Goal: Task Accomplishment & Management: Complete application form

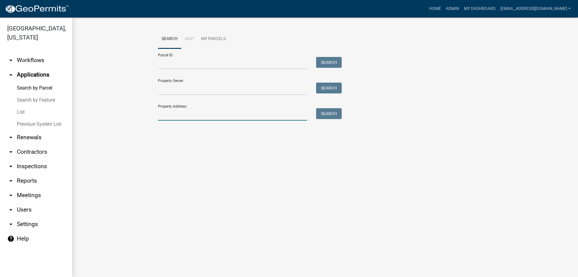
click at [186, 120] on input "Property Address:" at bounding box center [232, 114] width 149 height 12
type input "1024 tornado"
click at [324, 113] on button "Search" at bounding box center [329, 113] width 26 height 11
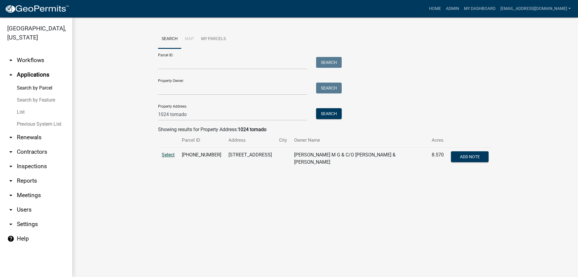
click at [167, 154] on span "Select" at bounding box center [168, 155] width 13 height 6
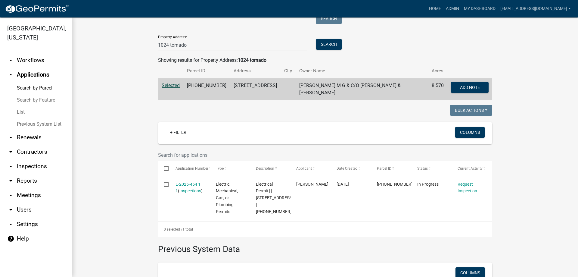
scroll to position [90, 0]
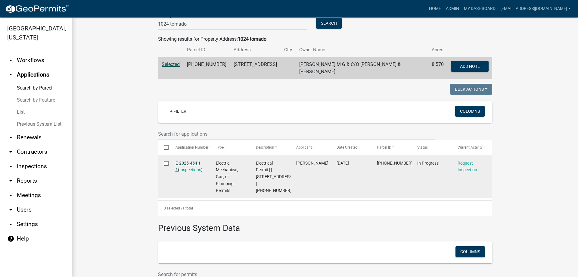
click at [183, 160] on link "E-2025-454 1 1" at bounding box center [188, 166] width 25 height 12
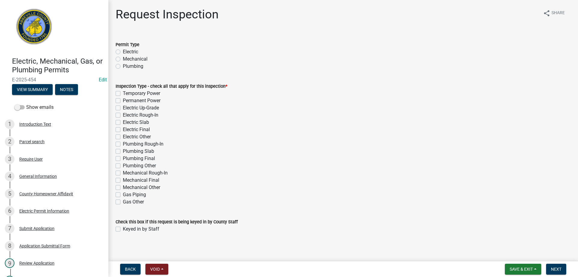
click at [123, 53] on label "Electric" at bounding box center [130, 51] width 15 height 7
click at [123, 52] on input "Electric" at bounding box center [125, 50] width 4 height 4
radio input "true"
click at [123, 93] on label "Temporary Power" at bounding box center [141, 93] width 37 height 7
click at [123, 93] on input "Temporary Power" at bounding box center [125, 92] width 4 height 4
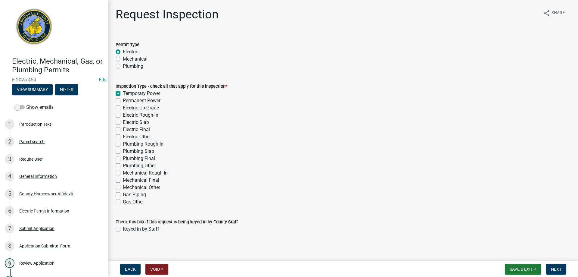
checkbox input "true"
checkbox input "false"
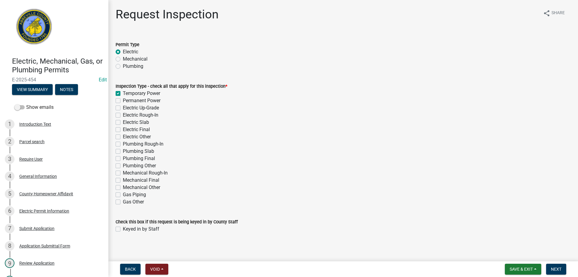
checkbox input "false"
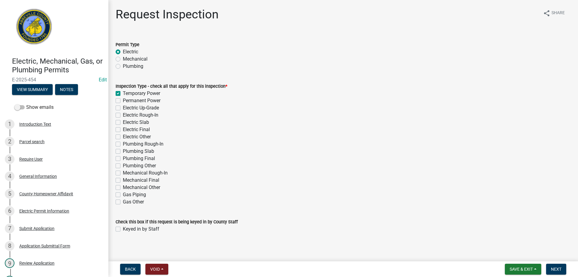
checkbox input "false"
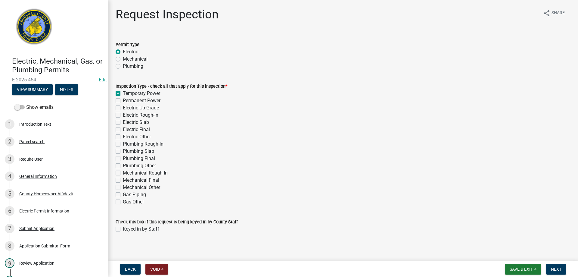
checkbox input "false"
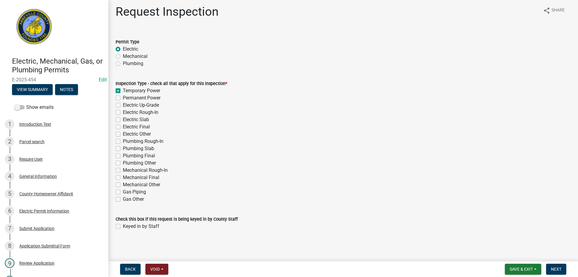
click at [123, 226] on label "Keyed in by Staff" at bounding box center [141, 225] width 36 height 7
click at [123, 226] on input "Keyed in by Staff" at bounding box center [125, 224] width 4 height 4
checkbox input "true"
click at [123, 99] on label "Permanent Power" at bounding box center [142, 97] width 38 height 7
click at [123, 98] on input "Permanent Power" at bounding box center [125, 96] width 4 height 4
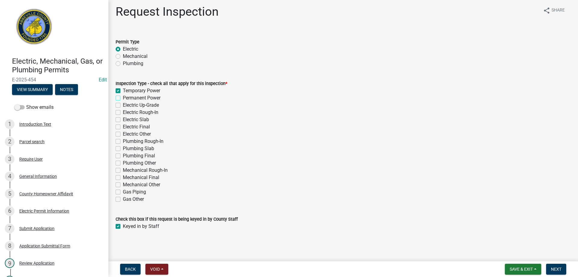
checkbox input "true"
checkbox input "false"
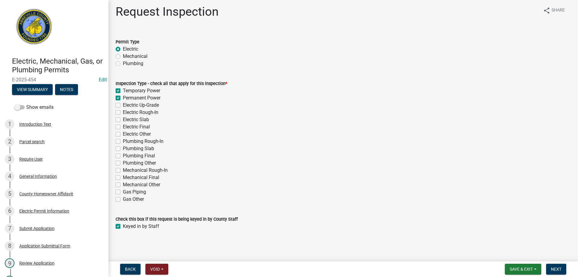
checkbox input "false"
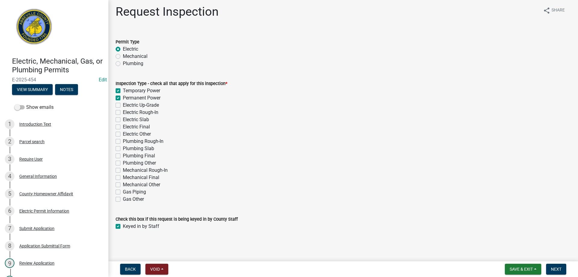
checkbox input "false"
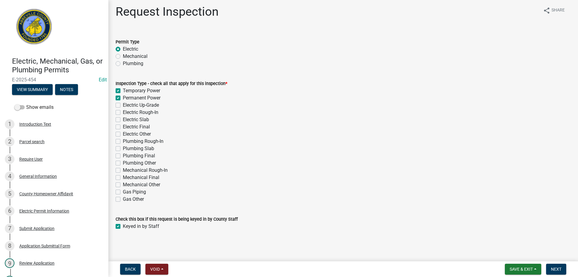
checkbox input "false"
click at [123, 89] on label "Temporary Power" at bounding box center [141, 90] width 37 height 7
click at [123, 89] on input "Temporary Power" at bounding box center [125, 89] width 4 height 4
checkbox input "false"
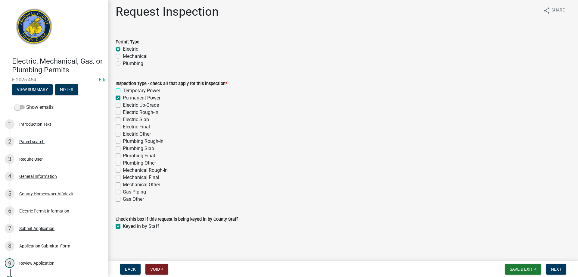
checkbox input "true"
checkbox input "false"
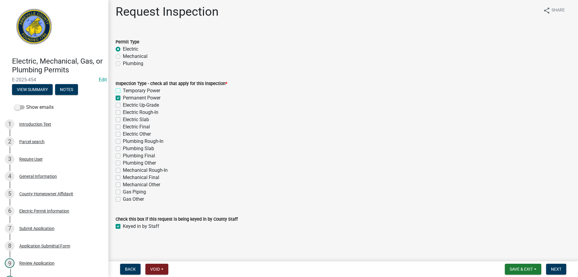
checkbox input "false"
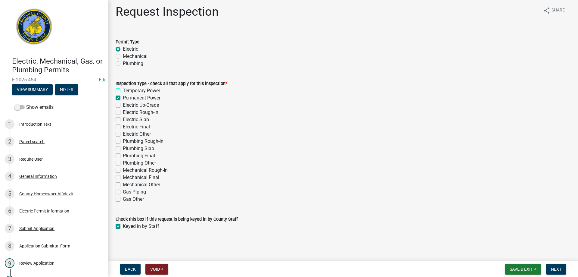
checkbox input "false"
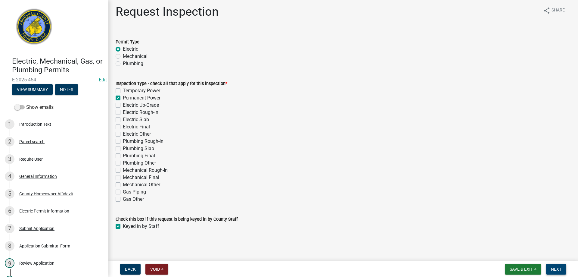
click at [560, 267] on span "Next" at bounding box center [556, 268] width 11 height 5
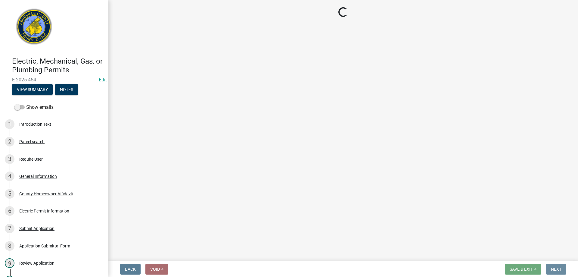
scroll to position [0, 0]
select select "896ec84b-7942-43b9-a78d-4f1554b7930c"
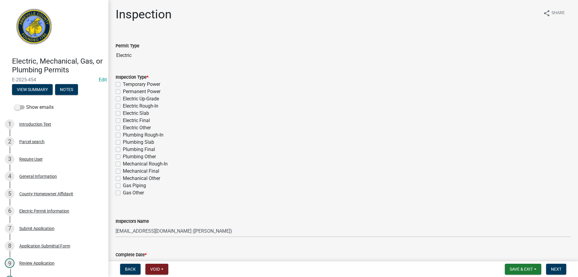
click at [123, 92] on label "Permanent Power" at bounding box center [142, 91] width 38 height 7
click at [123, 92] on input "Permanent Power" at bounding box center [125, 90] width 4 height 4
checkbox input "true"
checkbox input "false"
checkbox input "true"
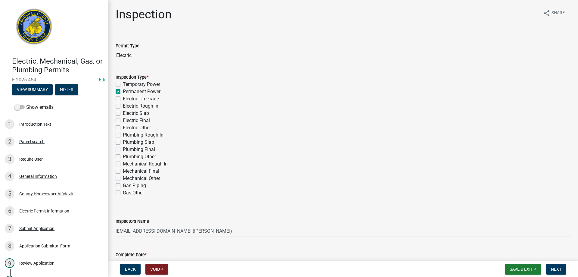
checkbox input "false"
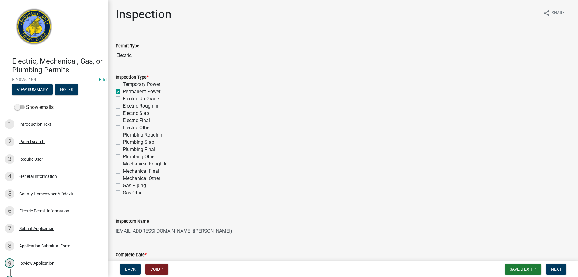
checkbox input "false"
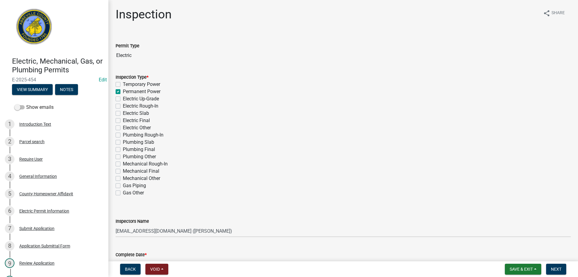
checkbox input "false"
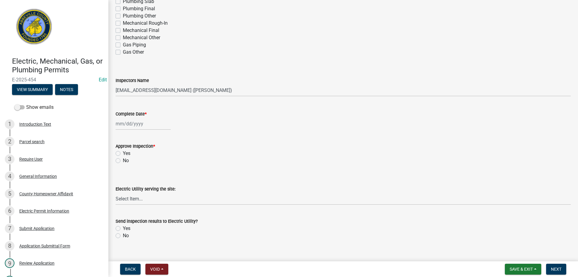
scroll to position [151, 0]
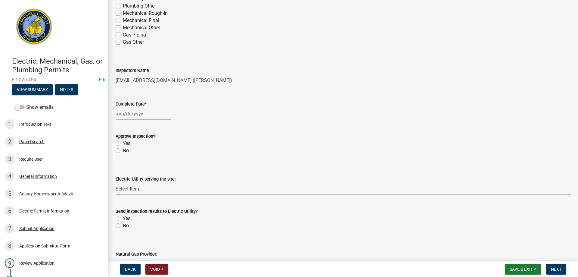
select select "9"
select select "2025"
click at [132, 114] on div "[PERSON_NAME] Feb Mar Apr [PERSON_NAME][DATE] Oct Nov [DATE] 1526 1527 1528 152…" at bounding box center [143, 113] width 55 height 12
click at [142, 174] on div "24" at bounding box center [141, 175] width 10 height 10
type input "[DATE]"
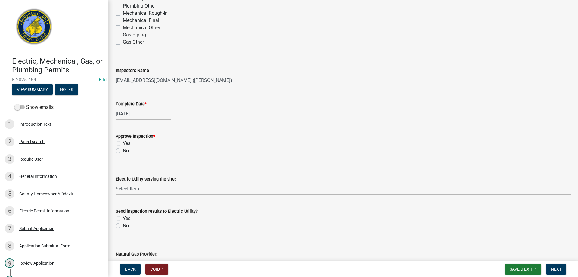
click at [123, 142] on label "Yes" at bounding box center [127, 143] width 8 height 7
click at [123, 142] on input "Yes" at bounding box center [125, 142] width 4 height 4
radio input "true"
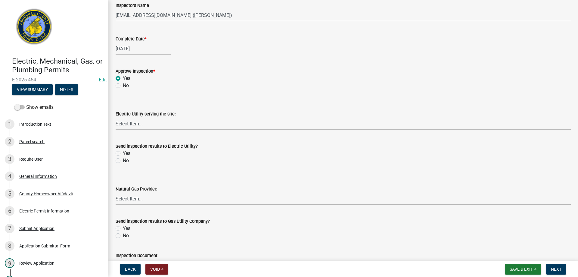
scroll to position [241, 0]
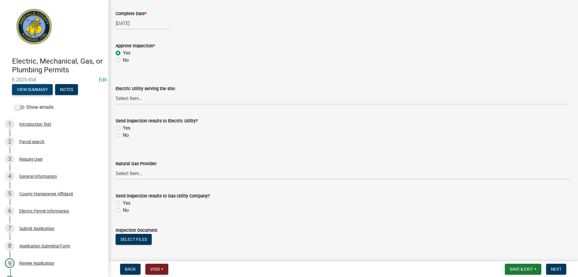
click at [35, 88] on button "View Summary" at bounding box center [32, 89] width 41 height 11
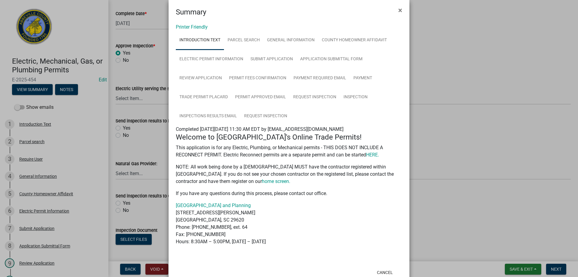
scroll to position [0, 0]
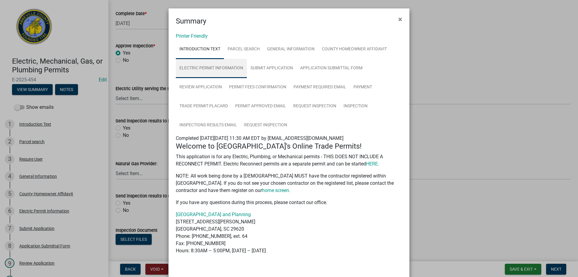
click at [225, 69] on link "Electric Permit Information" at bounding box center [211, 68] width 71 height 19
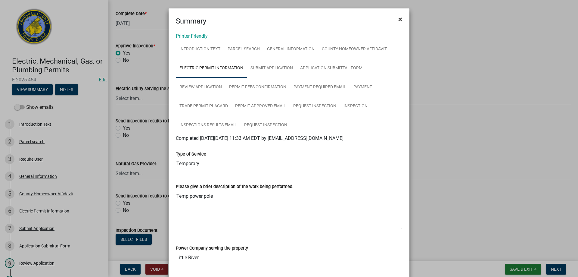
click at [398, 19] on span "×" at bounding box center [400, 19] width 4 height 8
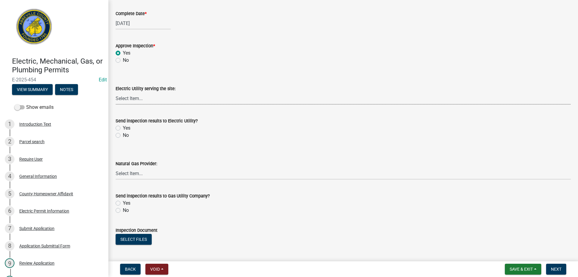
click at [133, 97] on select "Select Item... Little River Electric Co-Op Laurens Electric Co-Op Duke Energy D…" at bounding box center [343, 98] width 455 height 12
click at [116, 92] on select "Select Item... Little River Electric Co-Op Laurens Electric Co-Op Duke Energy D…" at bounding box center [343, 98] width 455 height 12
select select "bd80ec07-8d03-48b2-b776-9846ceba1ce7"
click at [123, 128] on label "Yes" at bounding box center [127, 127] width 8 height 7
click at [123, 128] on input "Yes" at bounding box center [125, 126] width 4 height 4
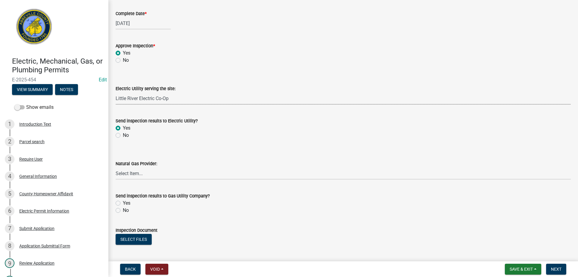
radio input "true"
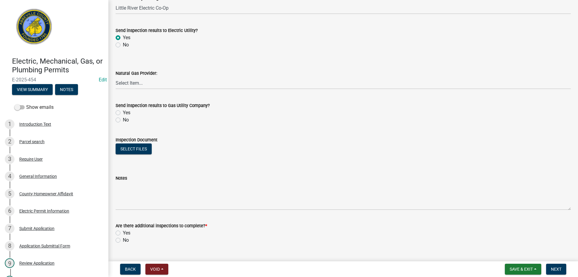
scroll to position [345, 0]
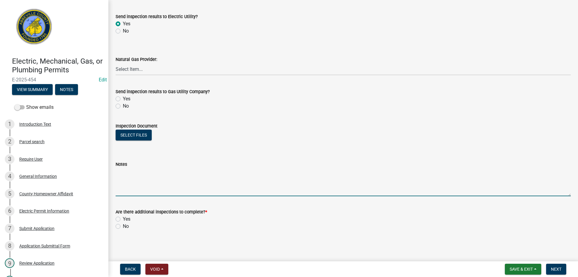
click at [129, 183] on textarea "Notes" at bounding box center [343, 182] width 455 height 28
type textarea "Service pole for outbuildings and camper"
click at [123, 225] on label "No" at bounding box center [126, 225] width 6 height 7
click at [123, 225] on input "No" at bounding box center [125, 224] width 4 height 4
radio input "true"
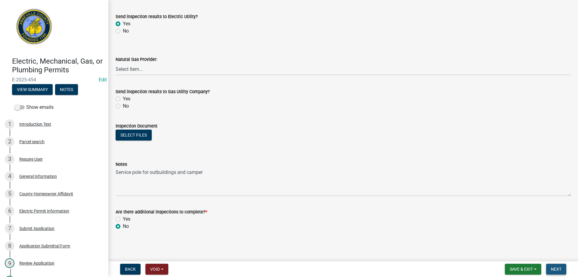
click at [555, 267] on span "Next" at bounding box center [556, 268] width 11 height 5
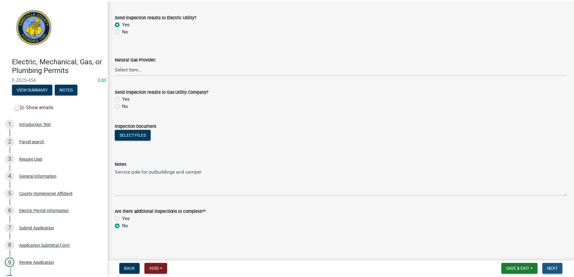
scroll to position [0, 0]
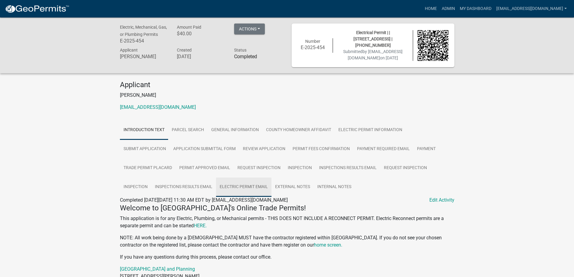
click at [239, 186] on link "Electric Permit Email" at bounding box center [243, 186] width 55 height 19
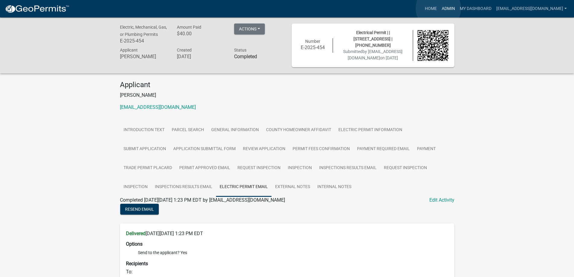
click at [439, 8] on link "Admin" at bounding box center [448, 8] width 18 height 11
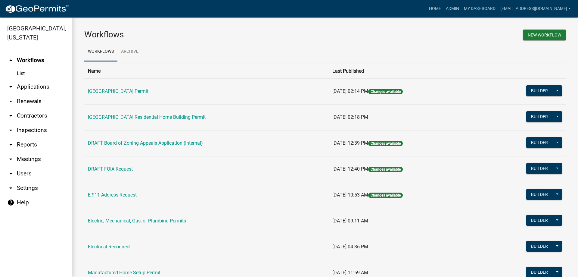
click at [26, 86] on link "arrow_drop_down Applications" at bounding box center [36, 86] width 72 height 14
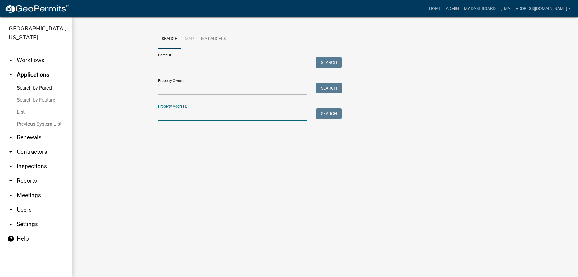
click at [184, 116] on input "Property Address:" at bounding box center [232, 114] width 149 height 12
type input "7930 hwy"
click at [331, 111] on button "Search" at bounding box center [329, 113] width 26 height 11
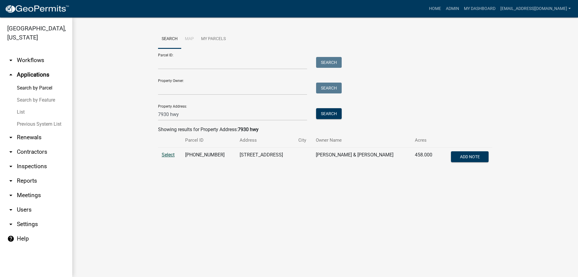
click at [168, 154] on span "Select" at bounding box center [168, 155] width 13 height 6
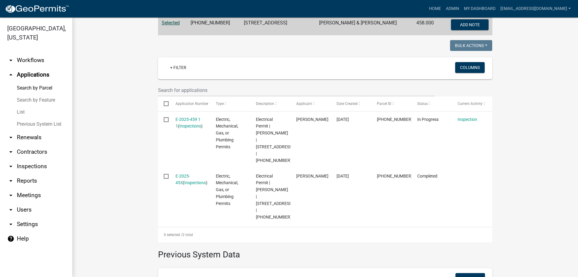
scroll to position [151, 0]
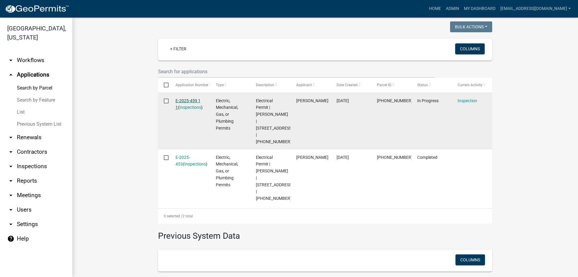
click at [186, 99] on link "E-2025-459 1 1" at bounding box center [188, 104] width 25 height 12
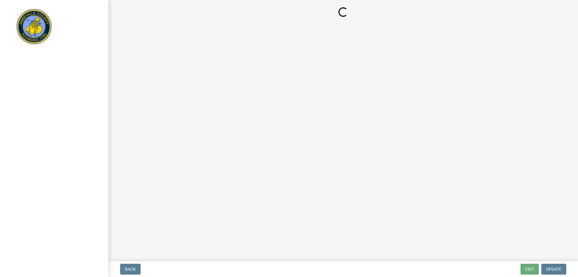
select select "896ec84b-7942-43b9-a78d-4f1554b7930c"
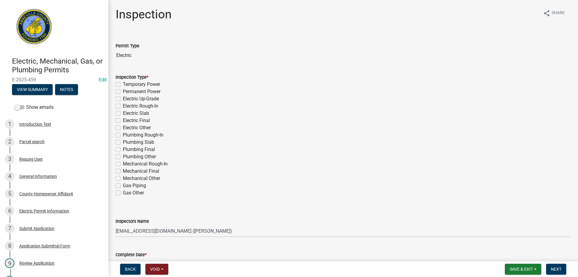
click at [123, 92] on label "Permanent Power" at bounding box center [142, 91] width 38 height 7
click at [123, 92] on input "Permanent Power" at bounding box center [125, 90] width 4 height 4
checkbox input "true"
checkbox input "false"
checkbox input "true"
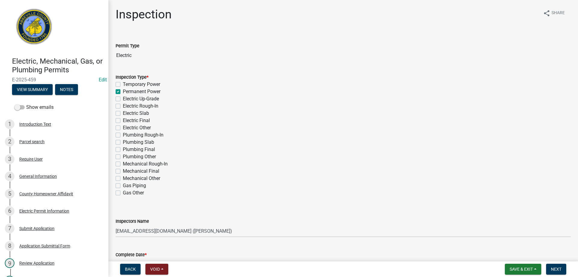
checkbox input "false"
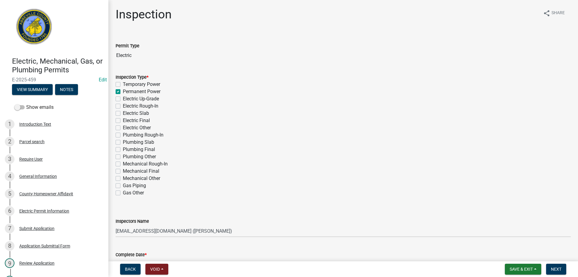
checkbox input "false"
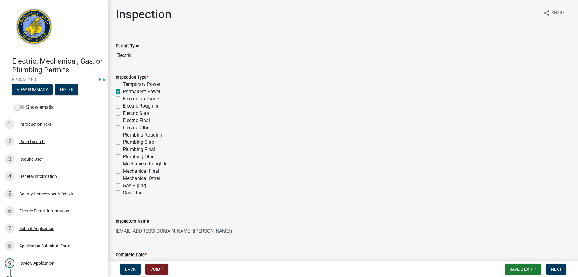
checkbox input "false"
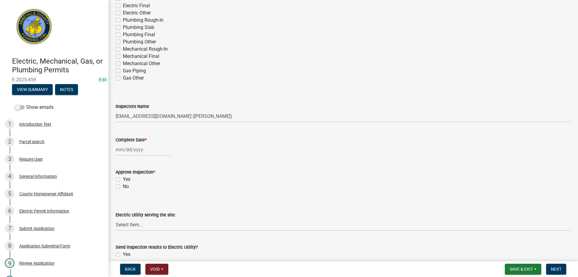
scroll to position [151, 0]
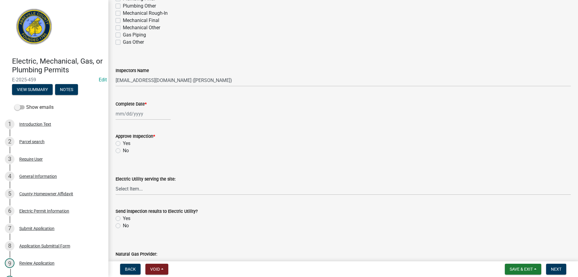
click at [136, 116] on div at bounding box center [143, 113] width 55 height 12
select select "9"
select select "2025"
click at [139, 175] on div "24" at bounding box center [141, 175] width 10 height 10
type input "[DATE]"
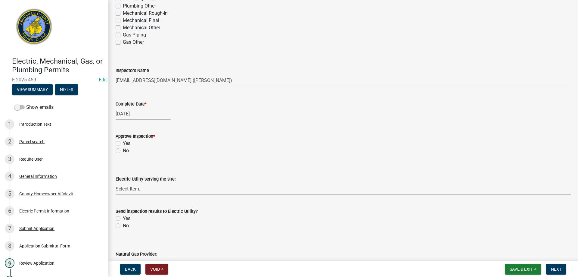
click at [123, 143] on label "Yes" at bounding box center [127, 143] width 8 height 7
click at [123, 143] on input "Yes" at bounding box center [125, 142] width 4 height 4
radio input "true"
click at [34, 86] on button "View Summary" at bounding box center [32, 89] width 41 height 11
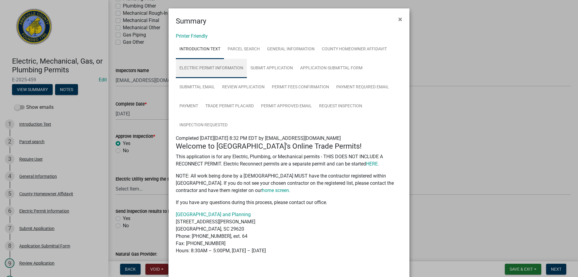
click at [216, 69] on link "Electric Permit Information" at bounding box center [211, 68] width 71 height 19
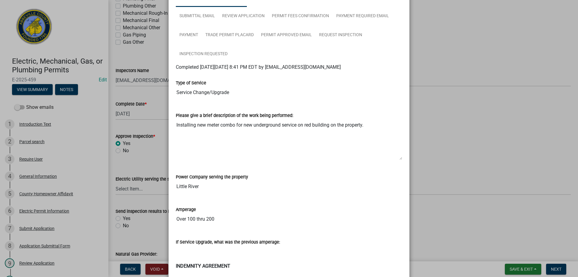
scroll to position [0, 0]
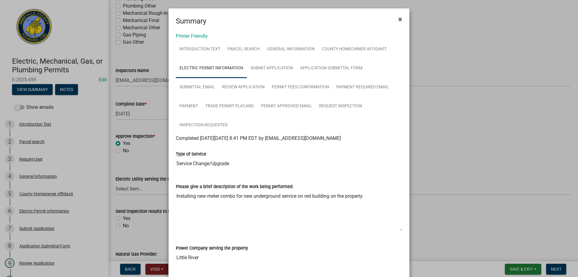
click at [398, 17] on span "×" at bounding box center [400, 19] width 4 height 8
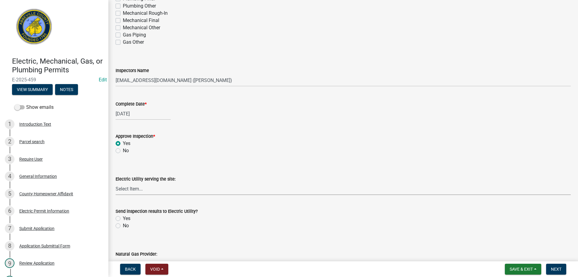
click at [140, 189] on select "Select Item... Little River Electric Co-Op Laurens Electric Co-Op Duke Energy D…" at bounding box center [343, 188] width 455 height 12
click at [116, 182] on select "Select Item... Little River Electric Co-Op Laurens Electric Co-Op Duke Energy D…" at bounding box center [343, 188] width 455 height 12
select select "bd80ec07-8d03-48b2-b776-9846ceba1ce7"
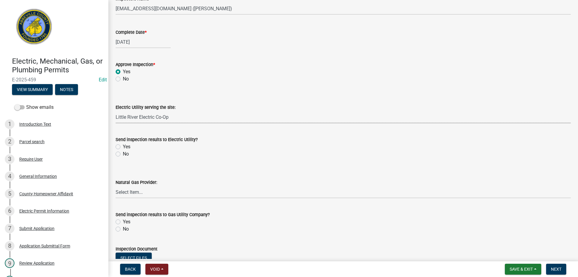
scroll to position [271, 0]
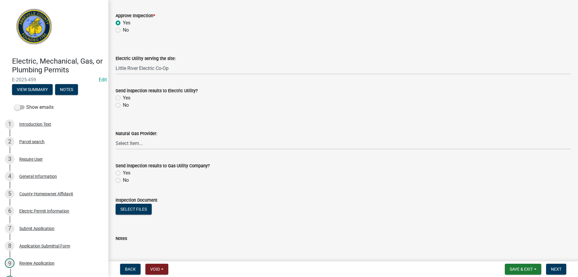
click at [123, 96] on label "Yes" at bounding box center [127, 97] width 8 height 7
click at [123, 96] on input "Yes" at bounding box center [125, 96] width 4 height 4
radio input "true"
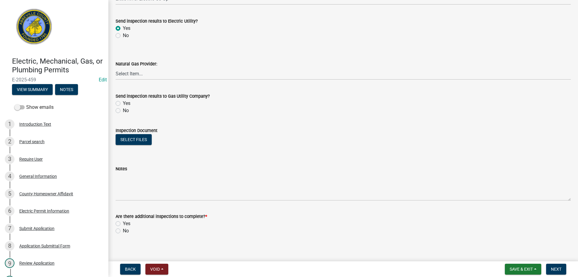
scroll to position [345, 0]
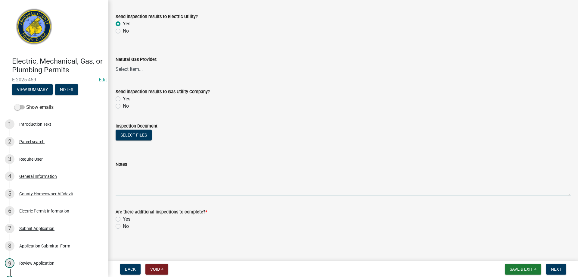
click at [127, 185] on textarea "Notes" at bounding box center [343, 182] width 455 height 28
type textarea "New 200 amp combo box mounted to red outbuilding."
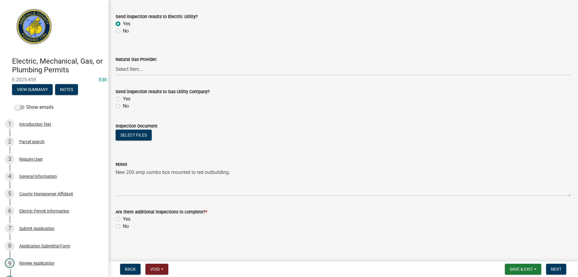
click at [123, 226] on label "No" at bounding box center [126, 225] width 6 height 7
click at [123, 226] on input "No" at bounding box center [125, 224] width 4 height 4
radio input "true"
click at [556, 268] on span "Next" at bounding box center [556, 268] width 11 height 5
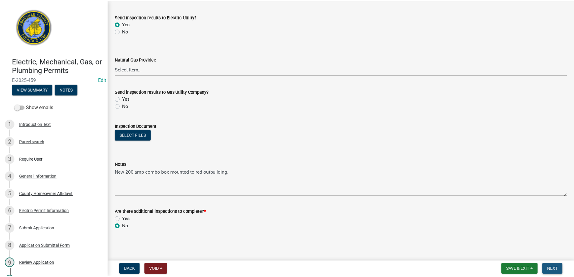
scroll to position [0, 0]
